Goal: Navigation & Orientation: Understand site structure

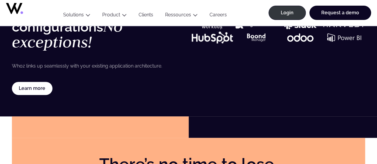
scroll to position [1188, 0]
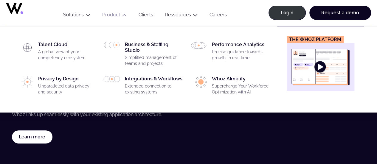
click at [114, 17] on link "Product" at bounding box center [111, 15] width 18 height 6
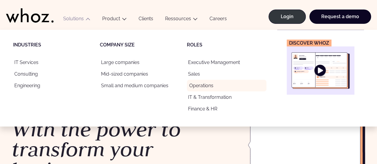
click at [203, 85] on link "Operations" at bounding box center [227, 86] width 80 height 12
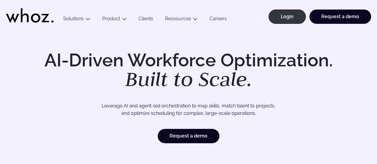
click at [28, 20] on icon at bounding box center [25, 15] width 8 height 14
